Goal: Information Seeking & Learning: Learn about a topic

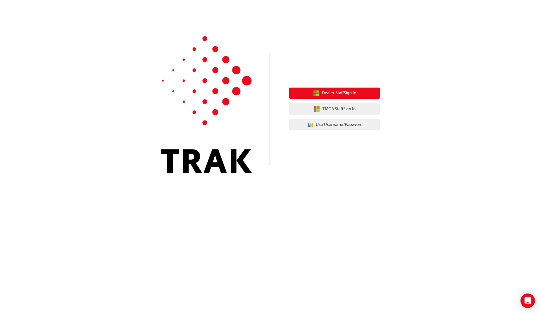
click at [356, 92] on span "Dealer Staff Sign In" at bounding box center [339, 93] width 34 height 7
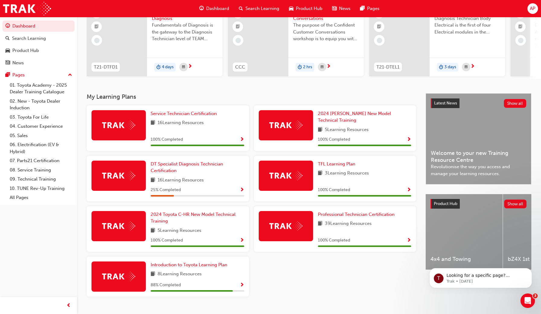
scroll to position [61, 0]
click at [163, 161] on span "DT Specialist Diagnosis Technician Certification" at bounding box center [187, 167] width 72 height 12
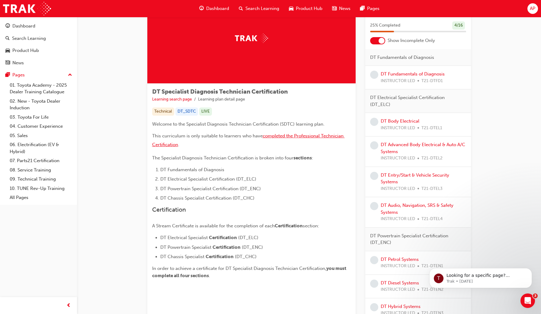
scroll to position [40, 0]
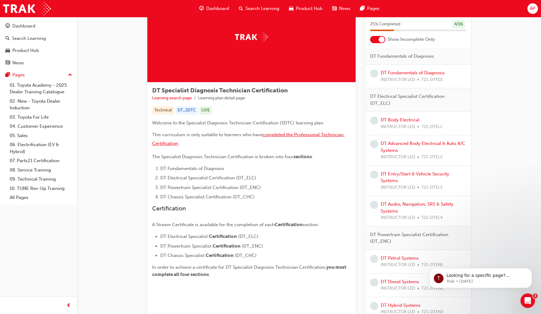
click at [295, 134] on span "completed the Professional Technician Certification" at bounding box center [248, 139] width 193 height 14
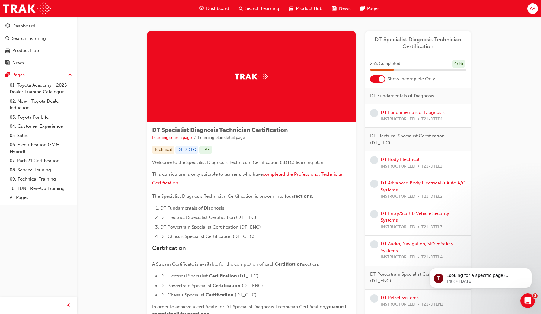
scroll to position [0, 0]
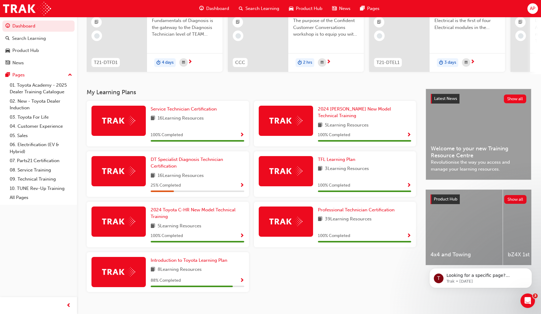
scroll to position [65, 0]
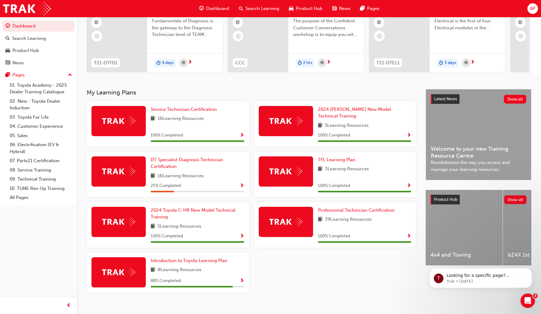
click at [128, 167] on img at bounding box center [118, 171] width 33 height 9
click at [240, 183] on span "Show Progress" at bounding box center [242, 185] width 5 height 5
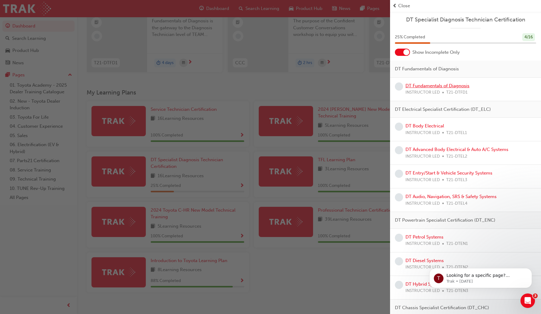
click at [425, 86] on link "DT Fundamentals of Diagnosis" at bounding box center [438, 85] width 64 height 5
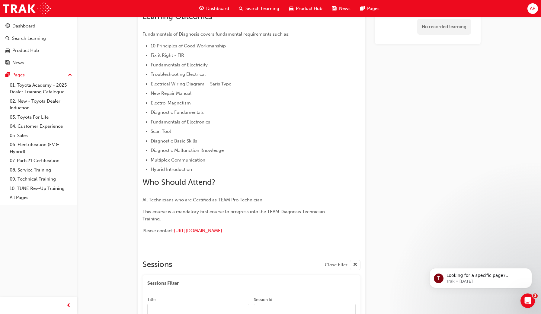
scroll to position [111, 0]
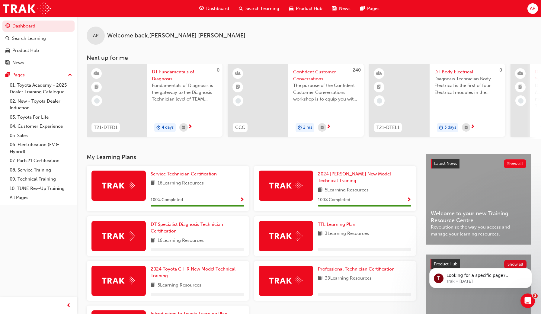
click at [277, 88] on div at bounding box center [258, 100] width 60 height 73
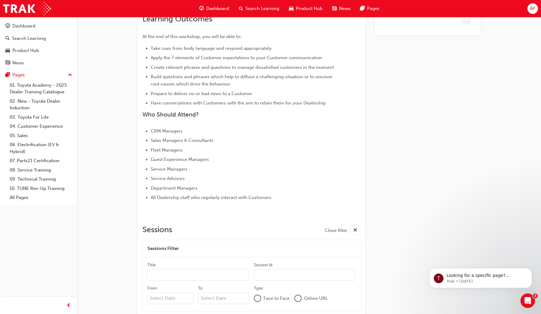
scroll to position [222, 0]
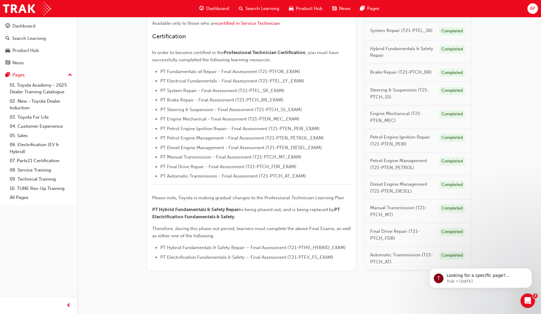
scroll to position [139, 0]
